Goal: Information Seeking & Learning: Learn about a topic

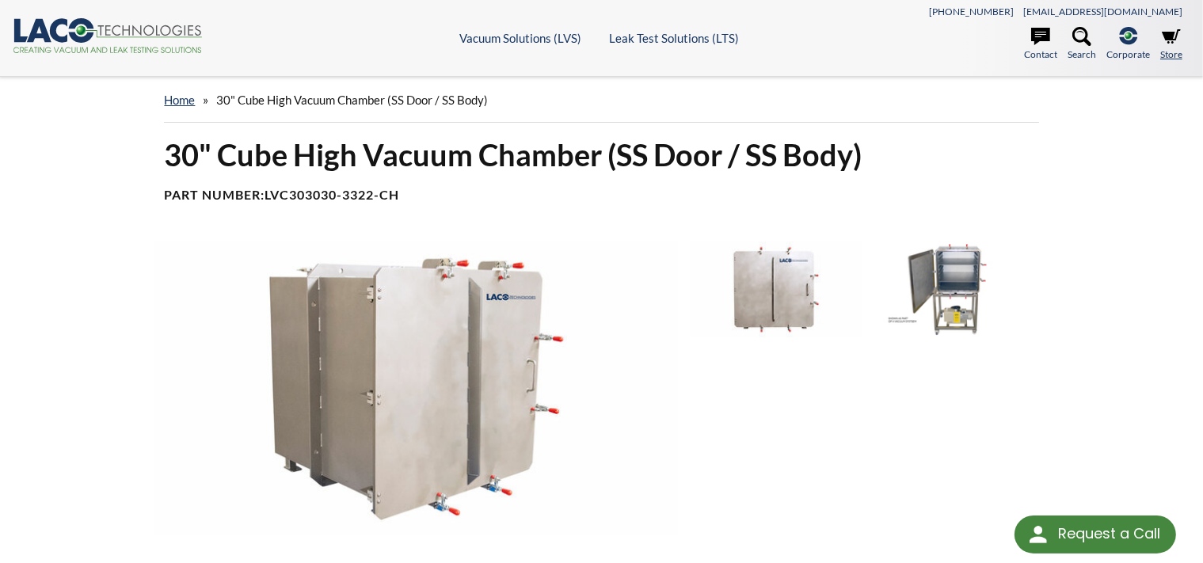
click at [1162, 43] on ul "Contact Search .st-0{fill:#193661;} .st-1{fill:url(#SVGID_1_a);} Corporate LACO…" at bounding box center [1043, 47] width 295 height 40
click at [1172, 40] on icon at bounding box center [1171, 36] width 19 height 14
click at [1174, 47] on link "Store" at bounding box center [1171, 44] width 22 height 35
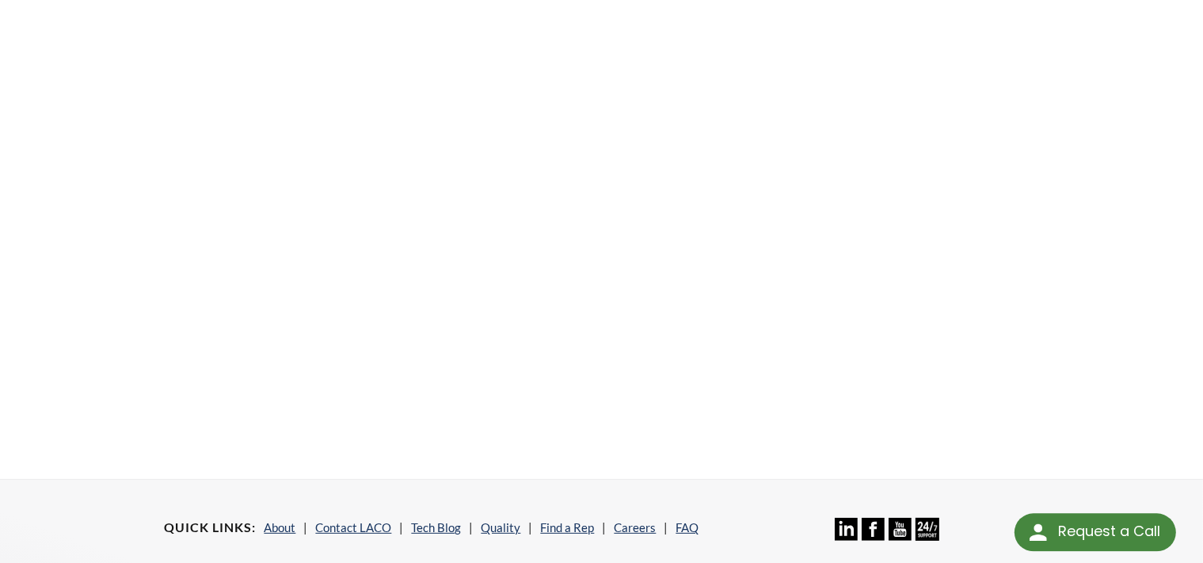
scroll to position [334, 0]
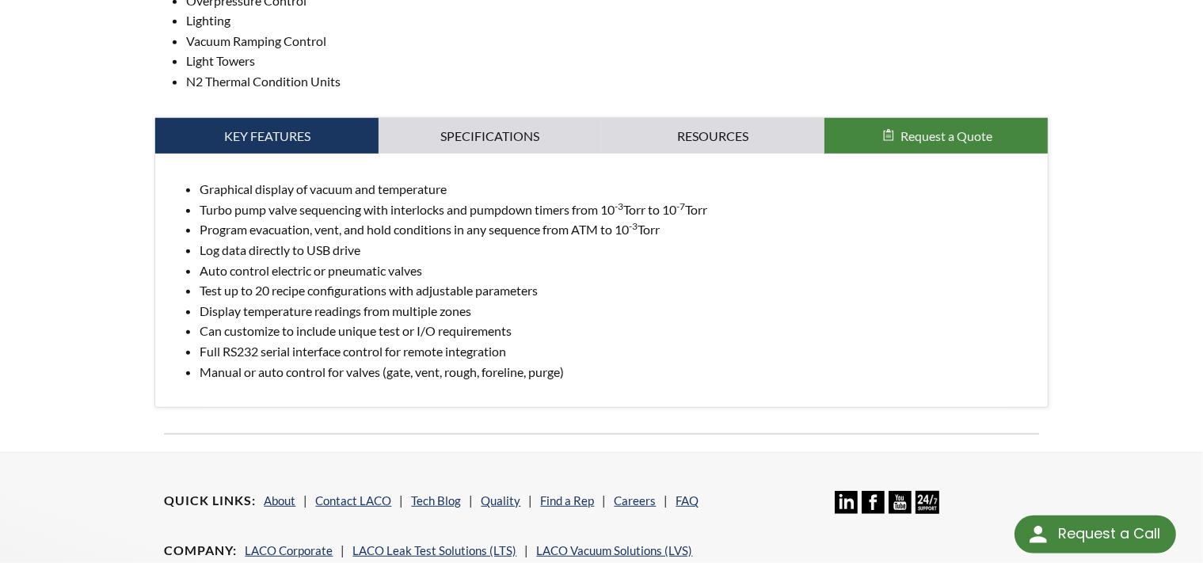
scroll to position [836, 0]
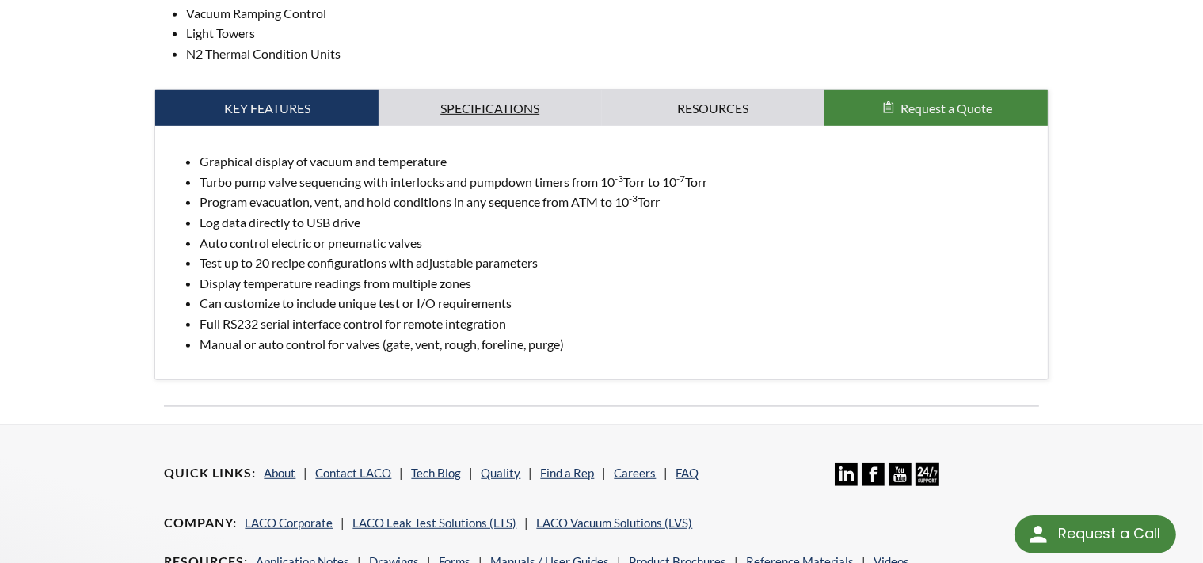
click at [511, 106] on link "Specifications" at bounding box center [490, 108] width 223 height 36
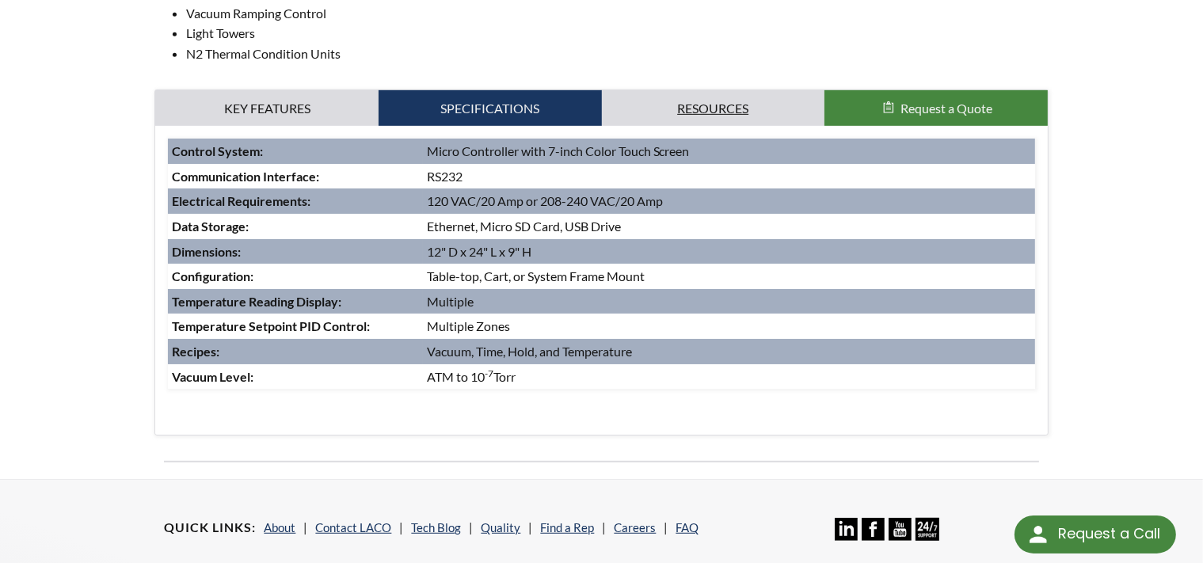
click at [765, 123] on link "Resources" at bounding box center [713, 108] width 223 height 36
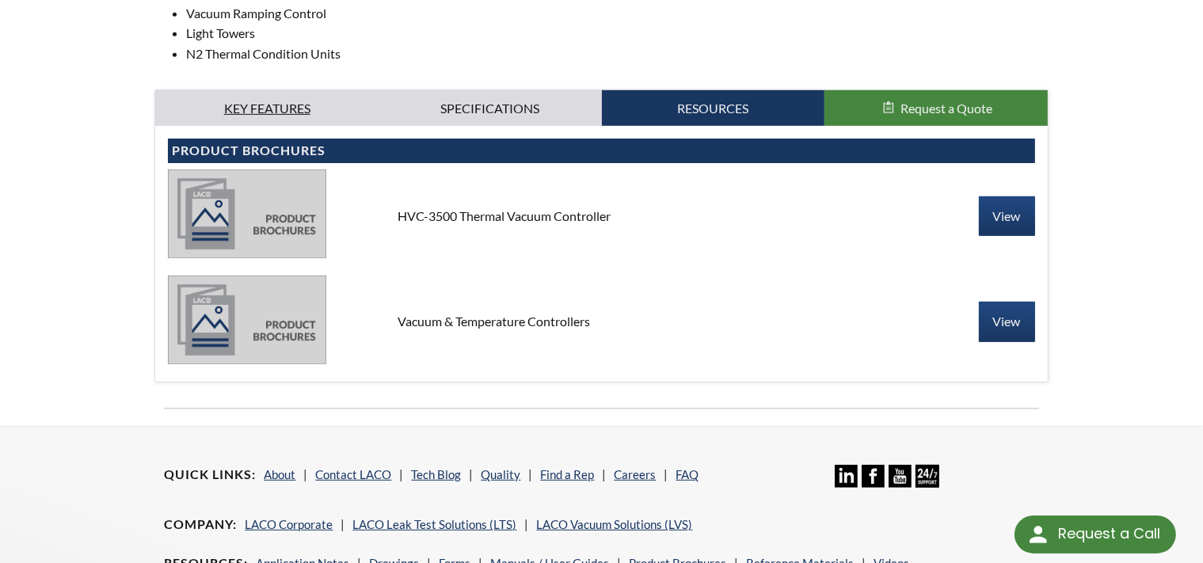
click at [259, 108] on link "Key Features" at bounding box center [266, 108] width 223 height 36
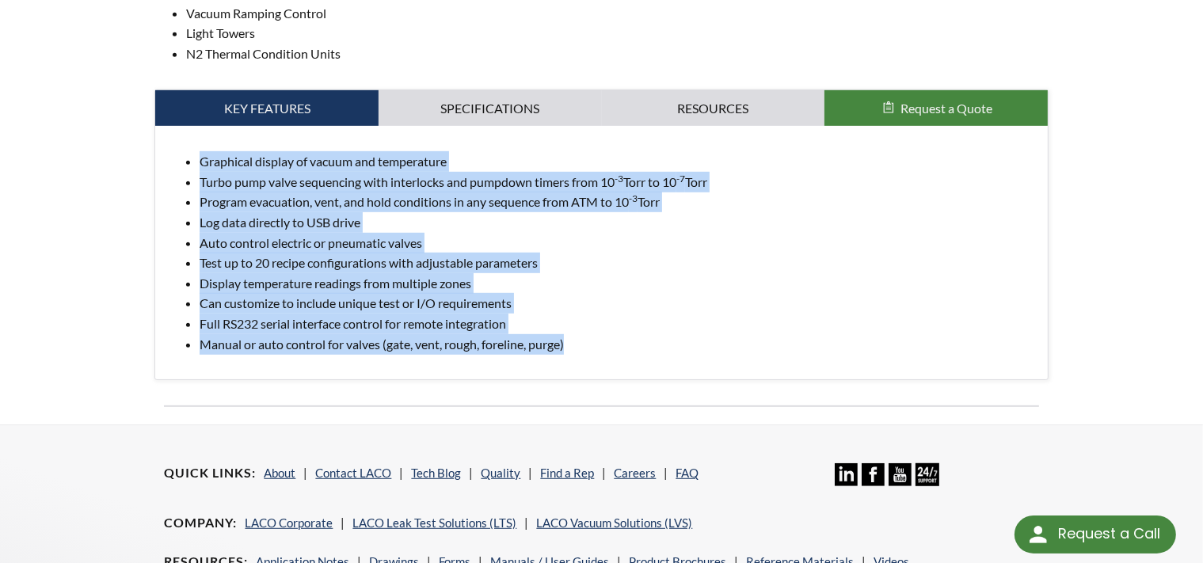
drag, startPoint x: 575, startPoint y: 353, endPoint x: 192, endPoint y: 166, distance: 426.8
click at [192, 165] on ul "Graphical display of vacuum and temperature Turbo pump valve sequencing with in…" at bounding box center [601, 252] width 866 height 203
copy ul "Graphical display of vacuum and temperature Turbo pump valve sequencing with in…"
click at [882, 281] on li "Display temperature readings from multiple zones" at bounding box center [617, 283] width 835 height 21
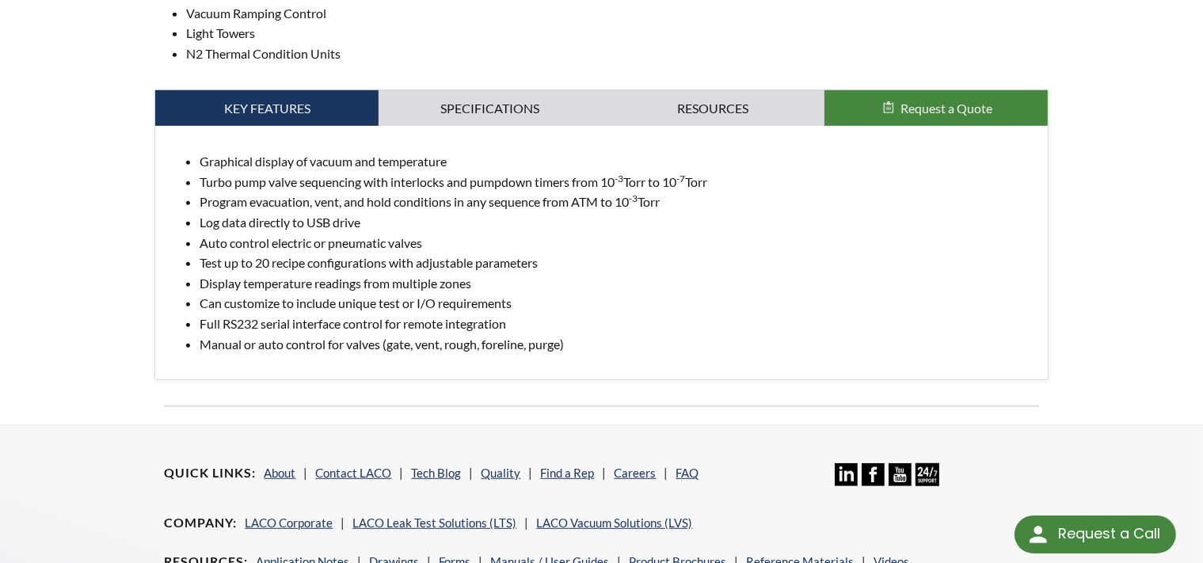
click at [418, 233] on li "Log data directly to USB drive" at bounding box center [617, 222] width 835 height 21
click at [429, 249] on li "Auto control electric or pneumatic valves" at bounding box center [617, 243] width 835 height 21
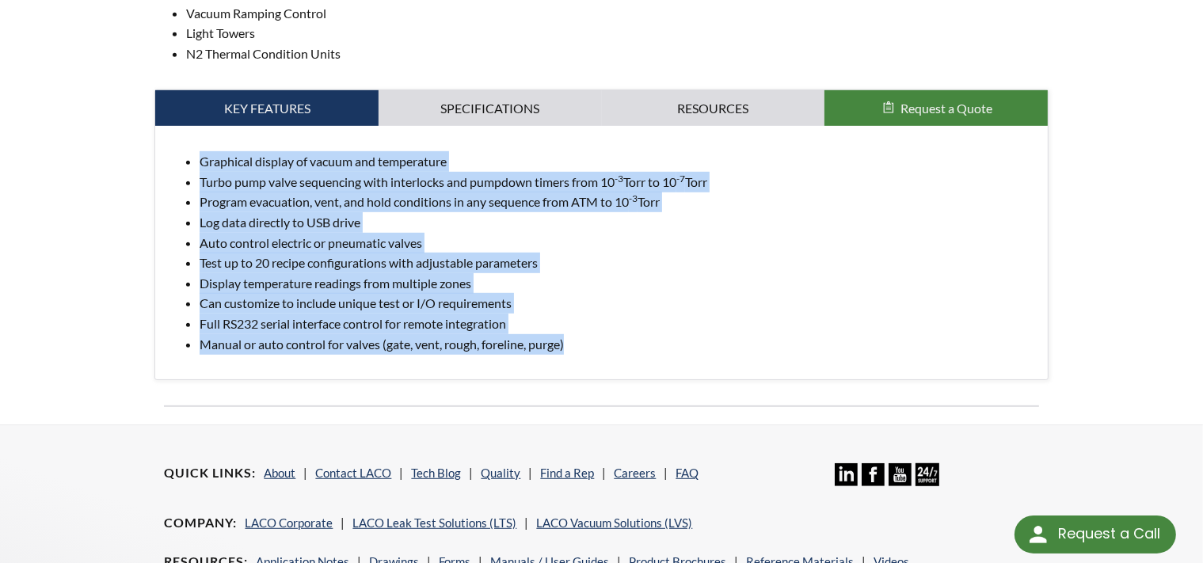
drag, startPoint x: 586, startPoint y: 352, endPoint x: 110, endPoint y: 163, distance: 512.2
click at [265, 230] on li "Log data directly to USB drive" at bounding box center [617, 222] width 835 height 21
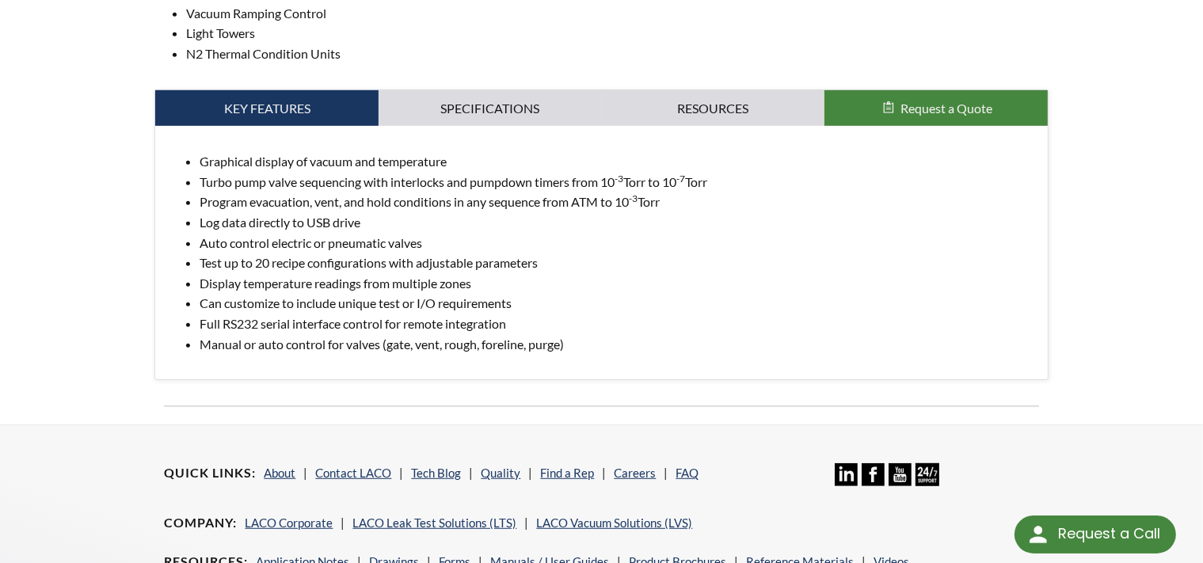
click at [667, 334] on li "Full RS232 serial interface control for remote integration" at bounding box center [617, 324] width 835 height 21
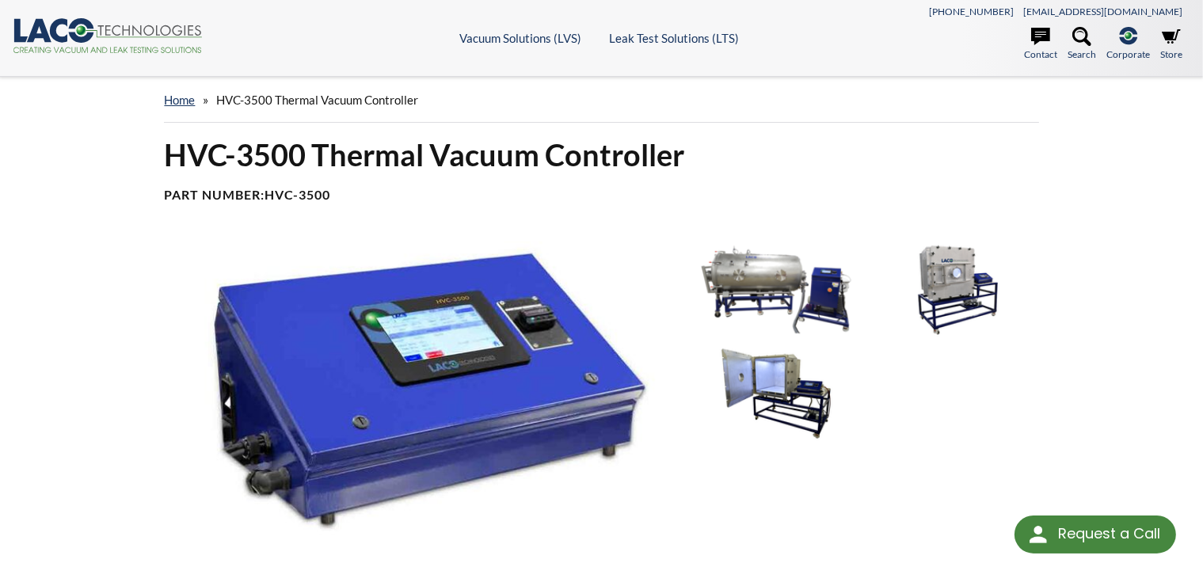
scroll to position [501, 0]
